Goal: Task Accomplishment & Management: Manage account settings

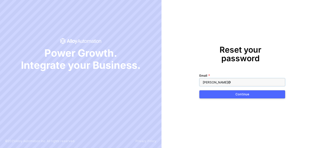
type input "[PERSON_NAME][EMAIL_ADDRESS][DOMAIN_NAME]"
click at [236, 92] on div "Continue" at bounding box center [243, 94] width 14 height 4
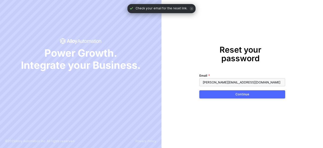
click at [211, 90] on button "Continue" at bounding box center [243, 94] width 86 height 8
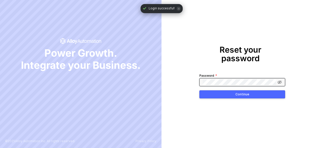
click at [280, 80] on icon at bounding box center [280, 81] width 4 height 3
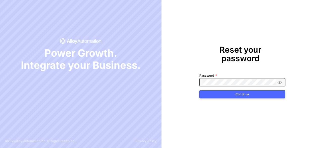
click at [280, 81] on icon at bounding box center [280, 82] width 4 height 3
click at [211, 106] on div "Reset your password Password Continue" at bounding box center [243, 74] width 162 height 148
click at [243, 92] on div "Continue" at bounding box center [243, 94] width 14 height 4
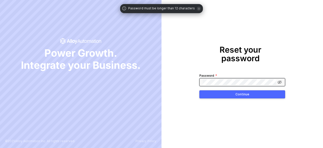
click at [281, 80] on icon at bounding box center [280, 81] width 4 height 3
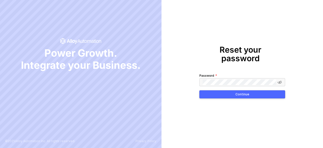
click at [215, 90] on button "Continue" at bounding box center [243, 94] width 86 height 8
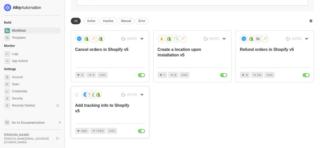
scroll to position [102, 0]
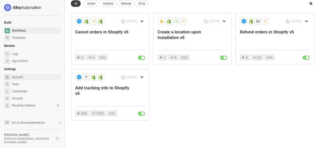
click at [17, 75] on span "Account" at bounding box center [36, 77] width 48 height 6
